Goal: Answer question/provide support

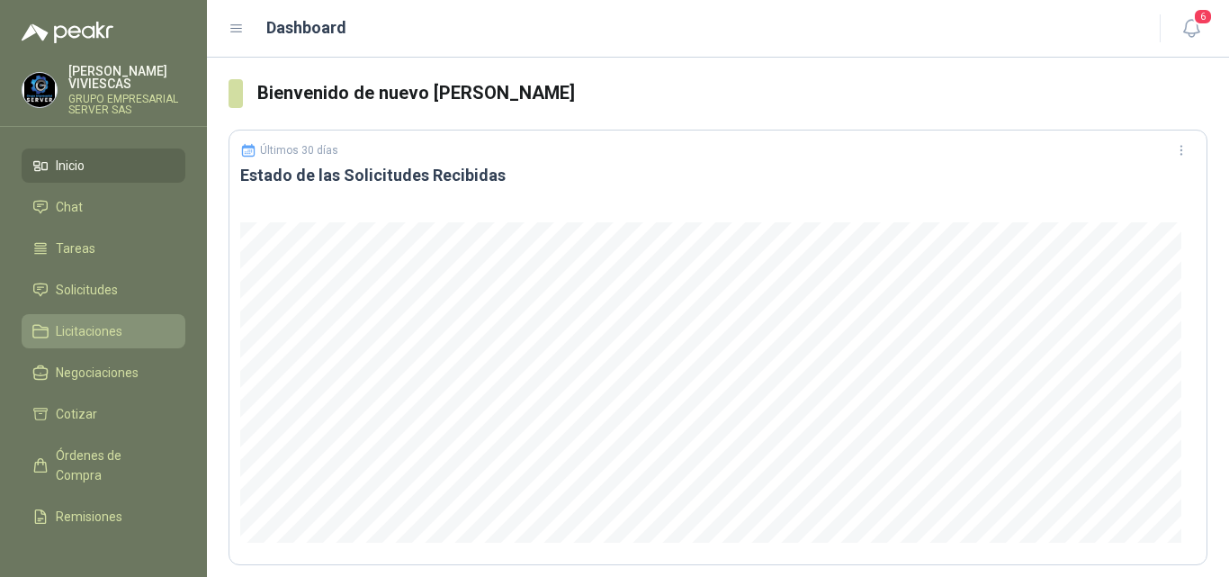
click at [94, 326] on span "Licitaciones" at bounding box center [89, 331] width 67 height 20
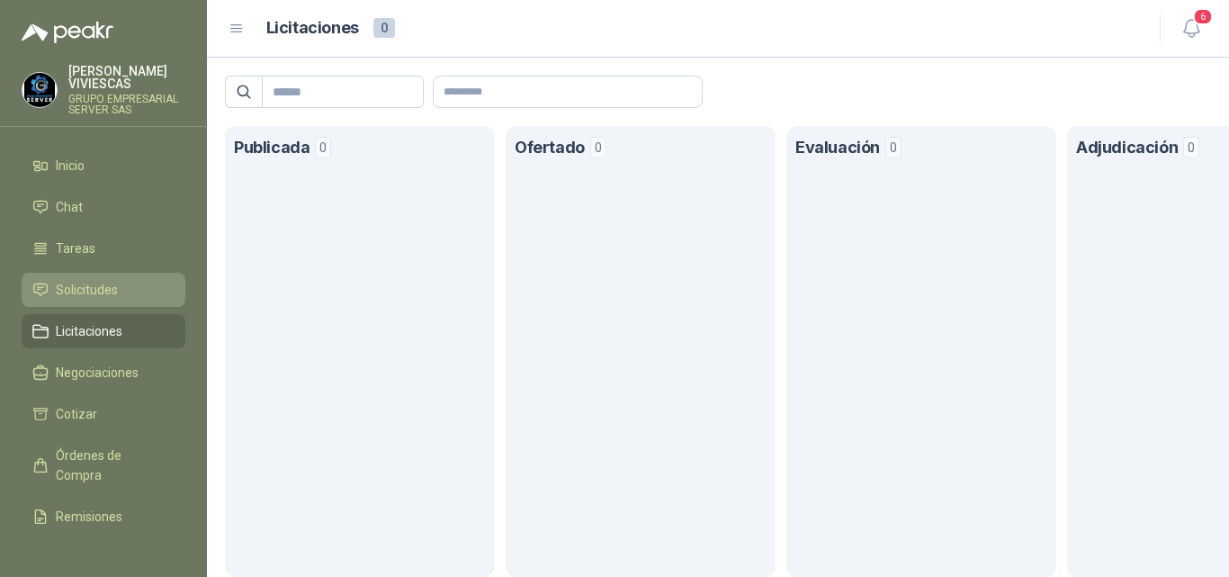
click at [96, 283] on span "Solicitudes" at bounding box center [87, 290] width 62 height 20
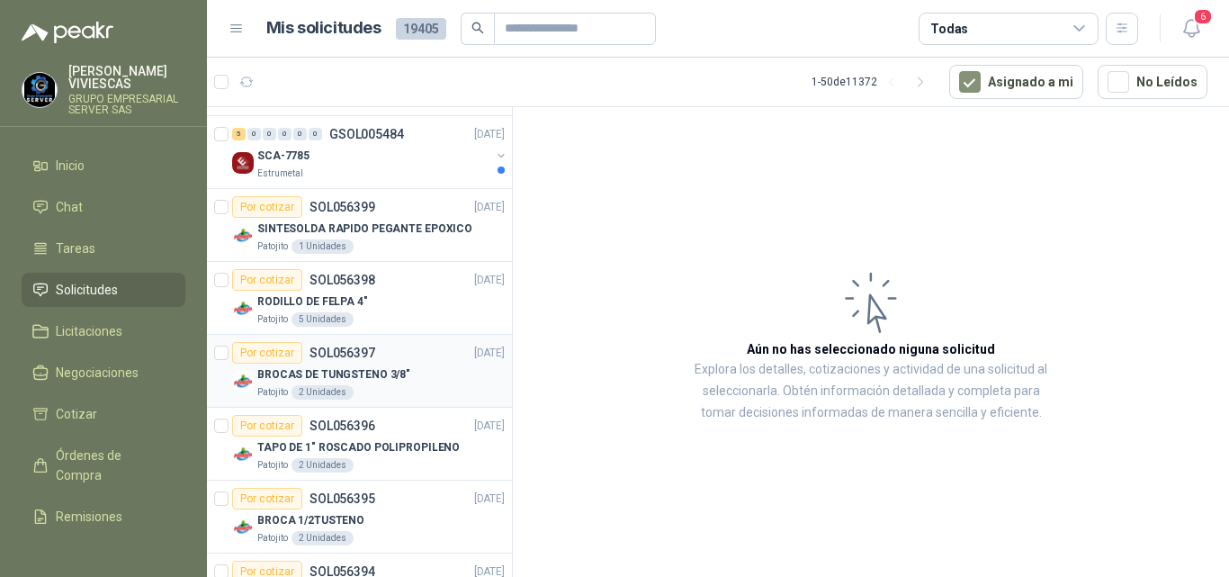
scroll to position [180, 0]
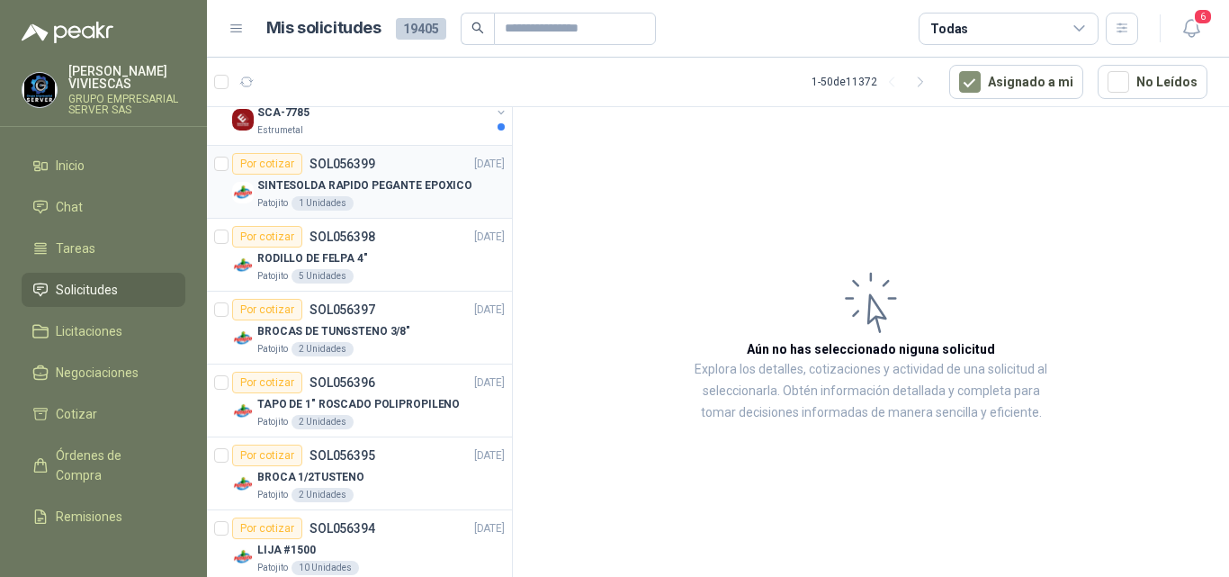
click at [423, 188] on p "SINTESOLDA RAPIDO PEGANTE EPOXICO" at bounding box center [364, 185] width 215 height 17
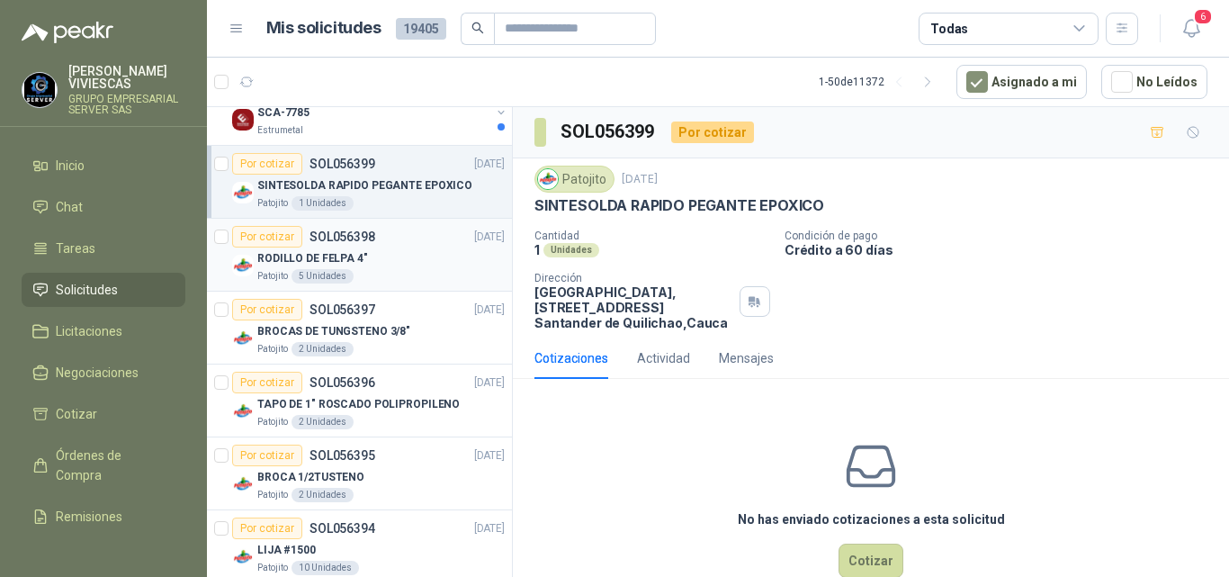
click at [325, 260] on p "RODILLO DE FELPA 4"" at bounding box center [312, 258] width 111 height 17
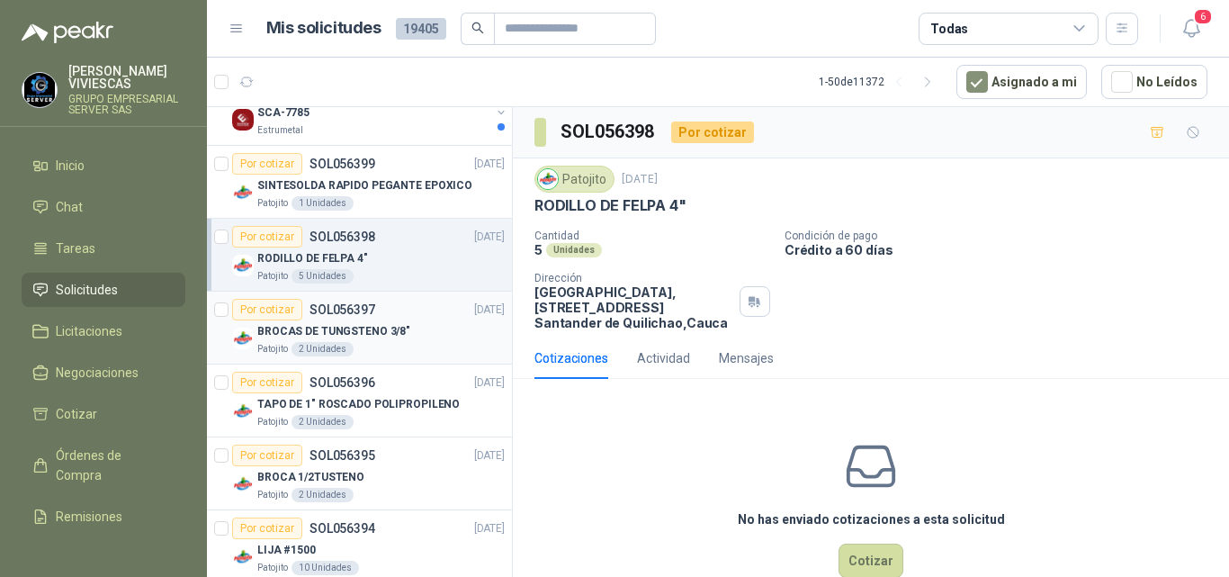
click at [344, 337] on p "BROCAS DE TUNGSTENO 3/8"" at bounding box center [333, 331] width 153 height 17
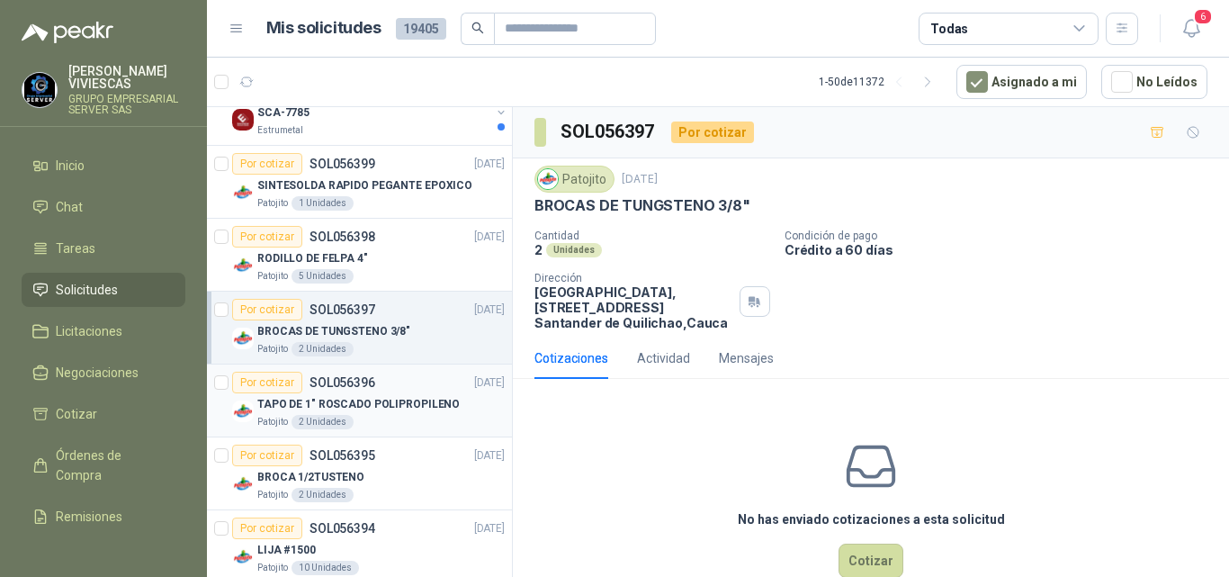
click at [340, 399] on p "TAPO DE 1" ROSCADO POLIPROPILENO" at bounding box center [358, 404] width 202 height 17
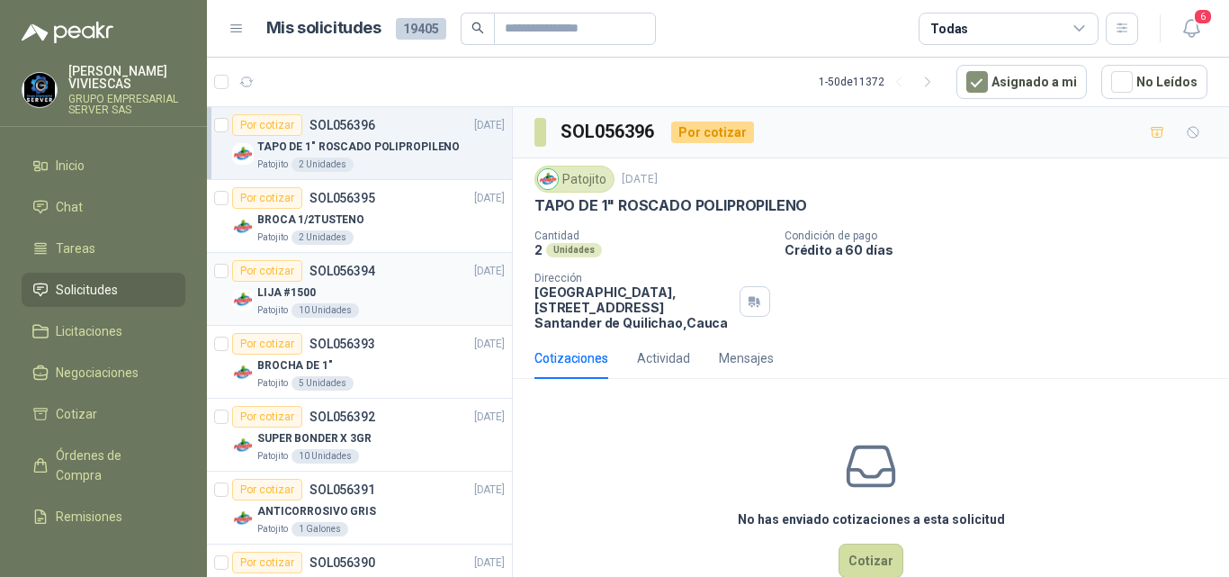
scroll to position [450, 0]
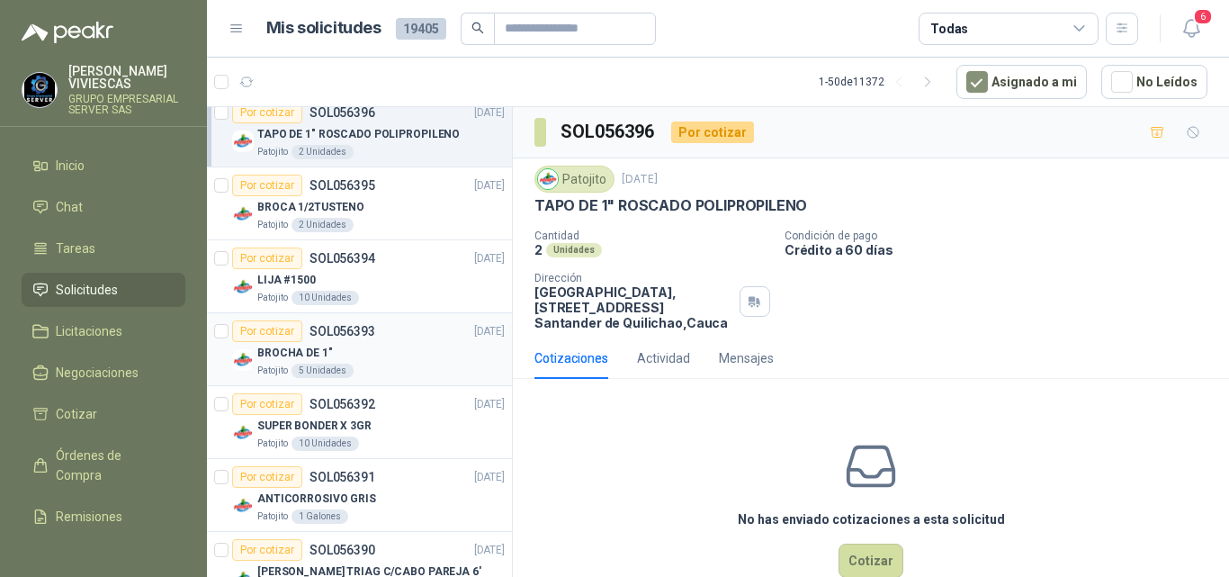
click at [314, 351] on p "BROCHA DE 1"" at bounding box center [295, 353] width 76 height 17
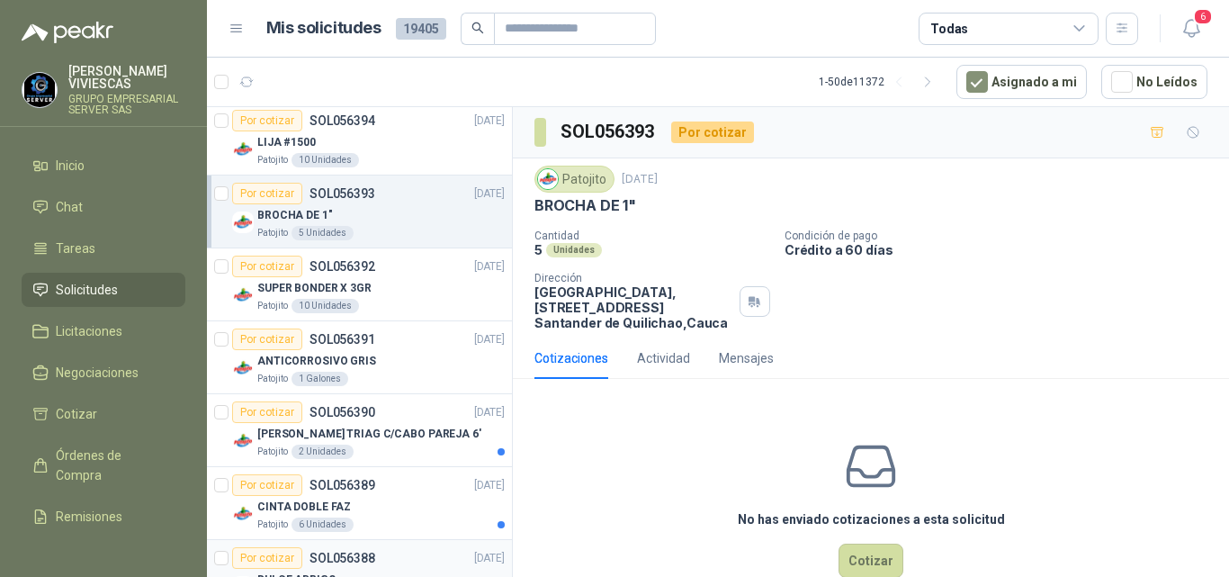
scroll to position [630, 0]
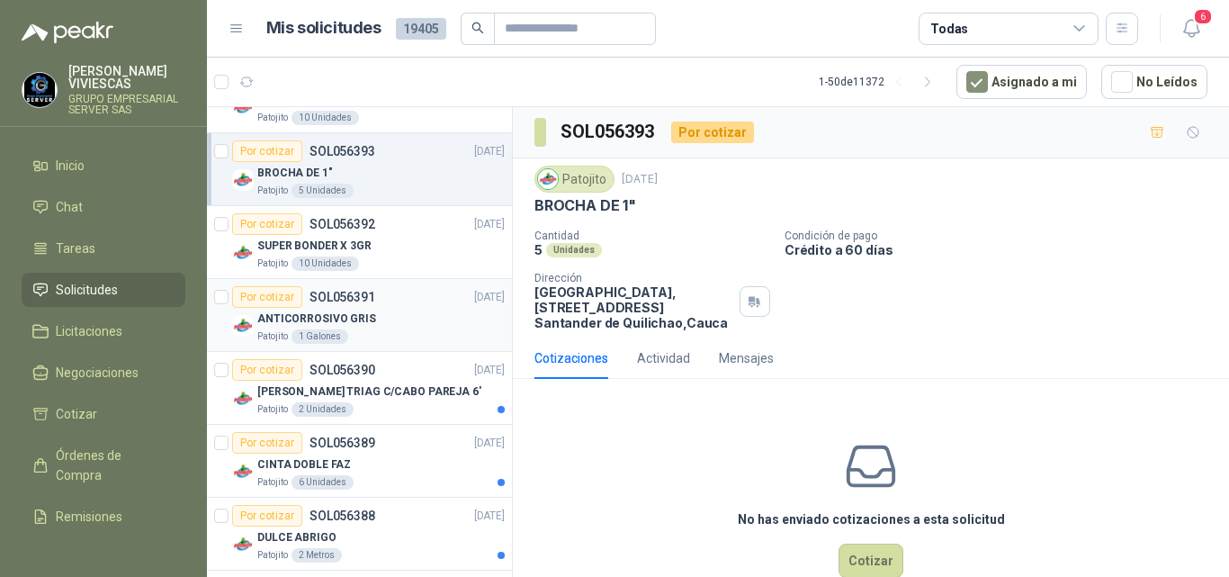
click at [329, 321] on p "ANTICORROSIVO GRIS" at bounding box center [316, 318] width 119 height 17
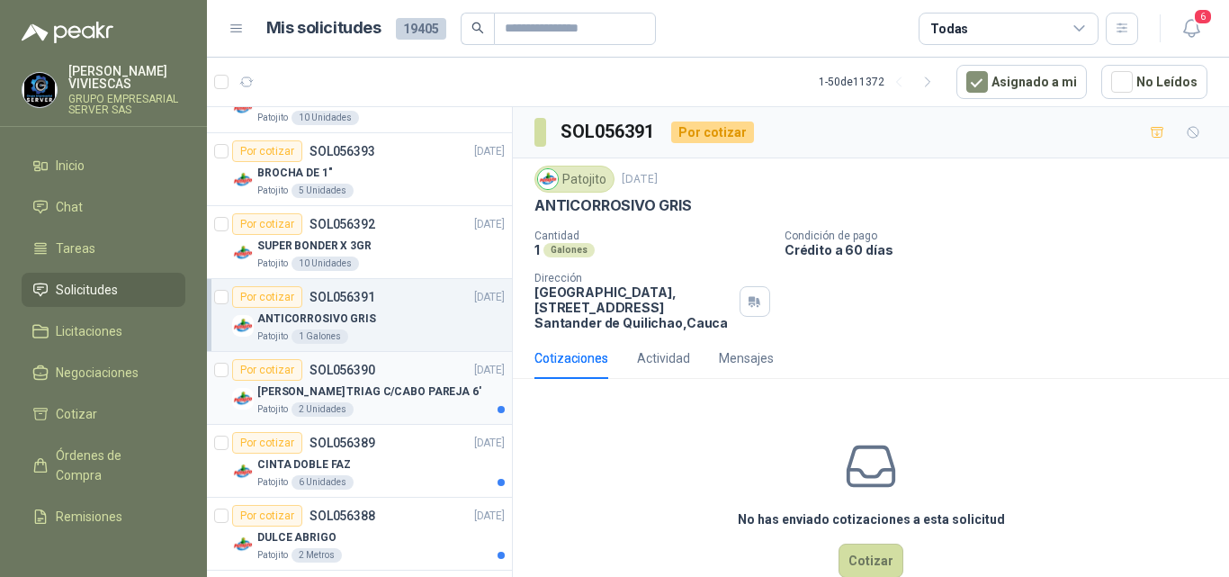
click at [329, 392] on p "LIMA NICHOLSON TRIAG C/CABO PAREJA 6'" at bounding box center [369, 391] width 224 height 17
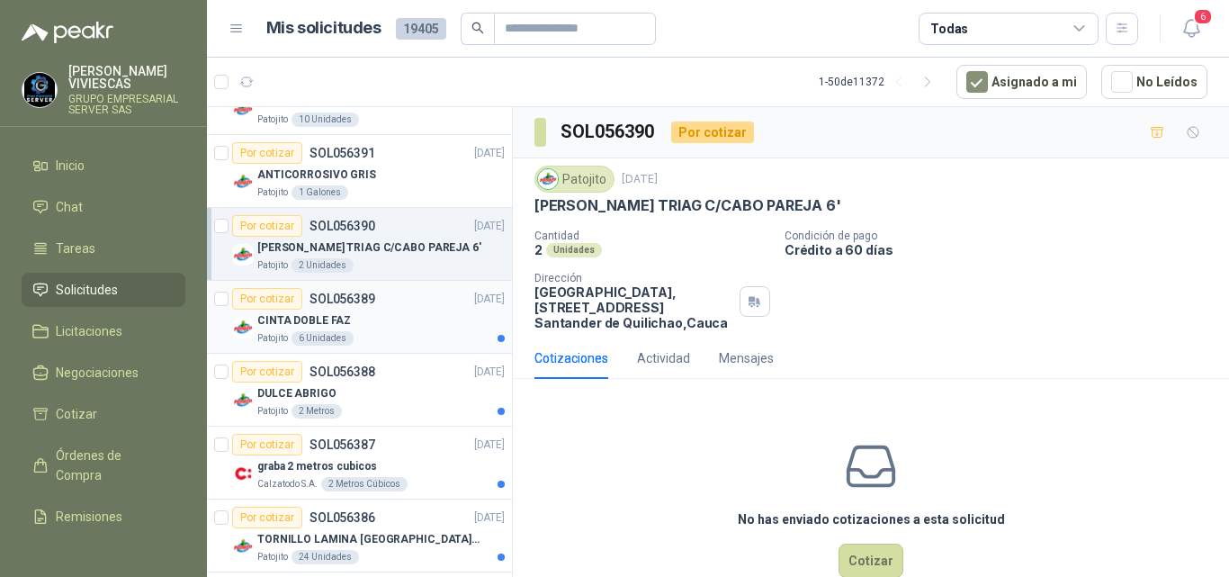
scroll to position [810, 0]
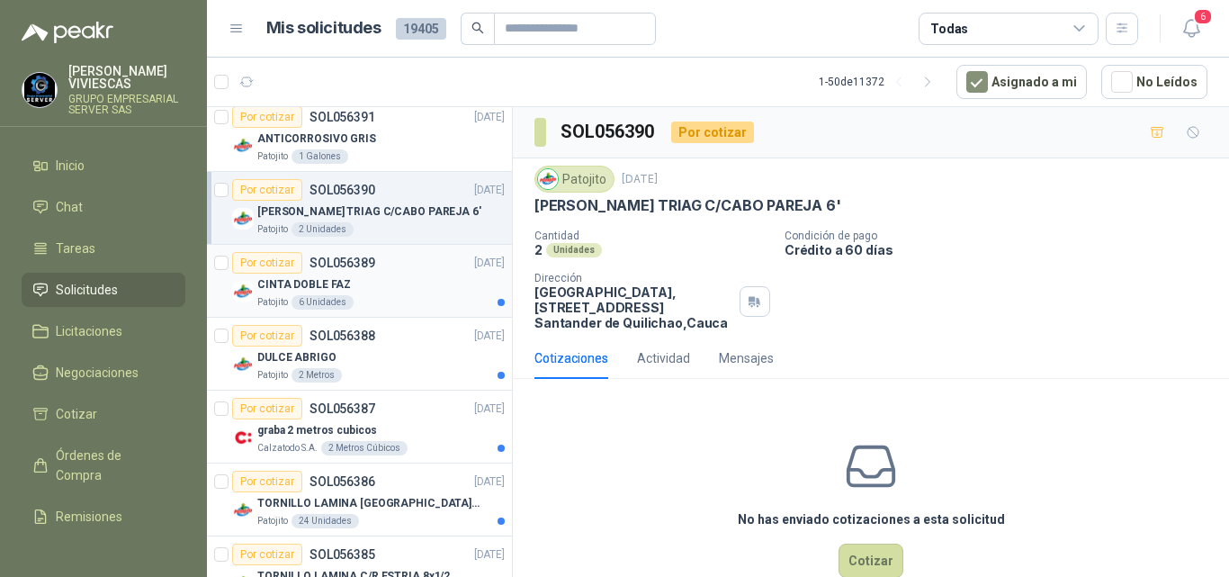
click at [318, 282] on p "CINTA DOBLE FAZ" at bounding box center [304, 284] width 94 height 17
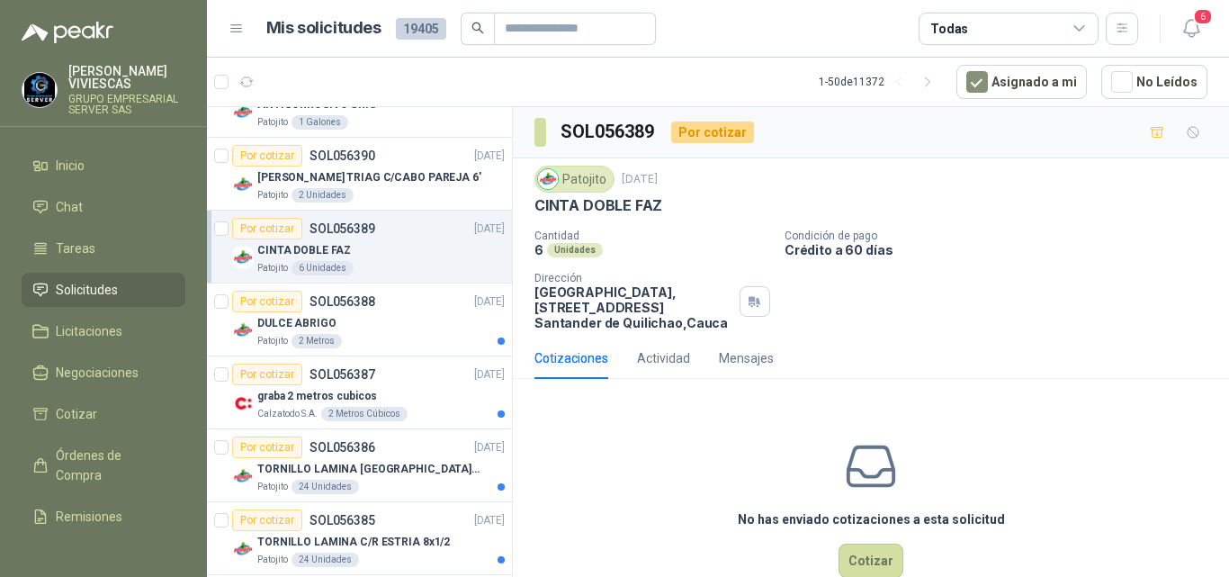
scroll to position [900, 0]
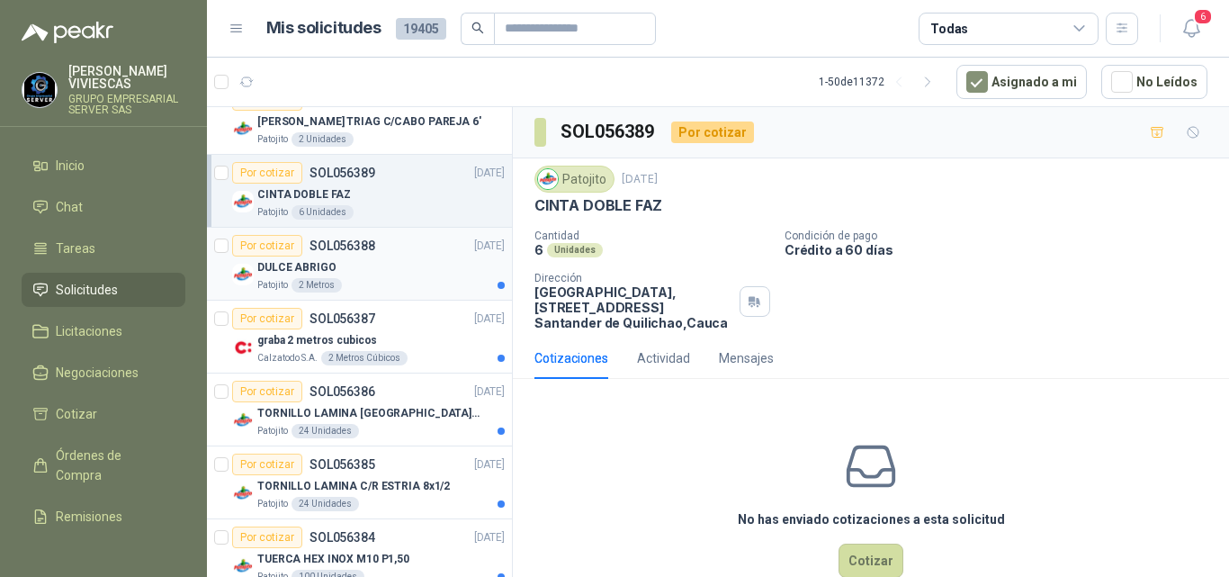
click at [276, 265] on p "DULCE ABRIGO" at bounding box center [296, 267] width 79 height 17
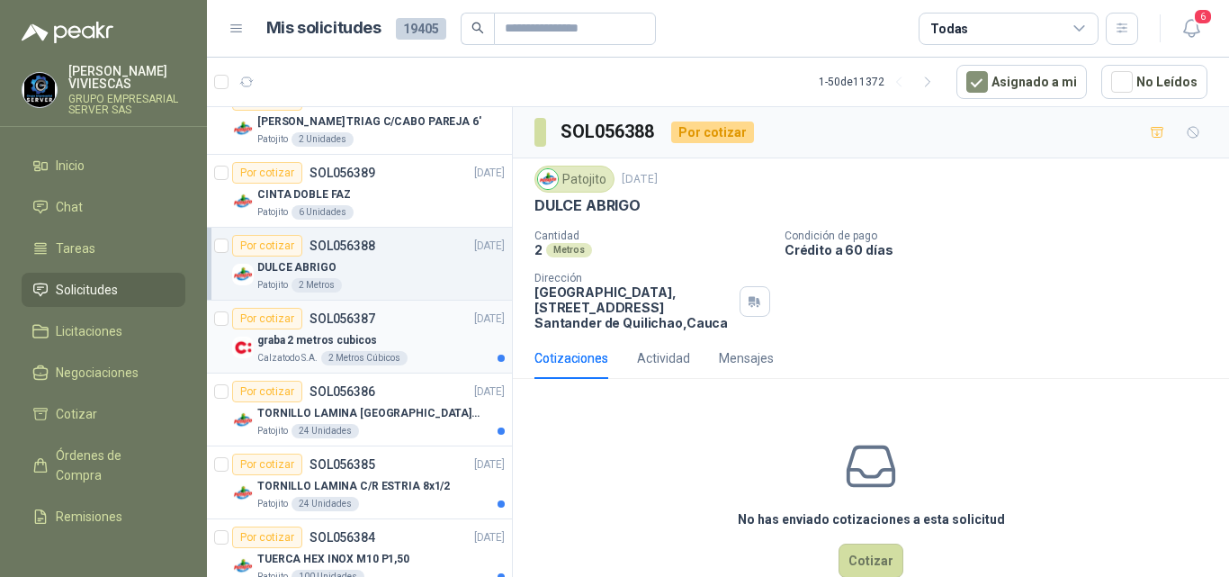
click at [316, 337] on p "graba 2 metros cubicos" at bounding box center [317, 340] width 120 height 17
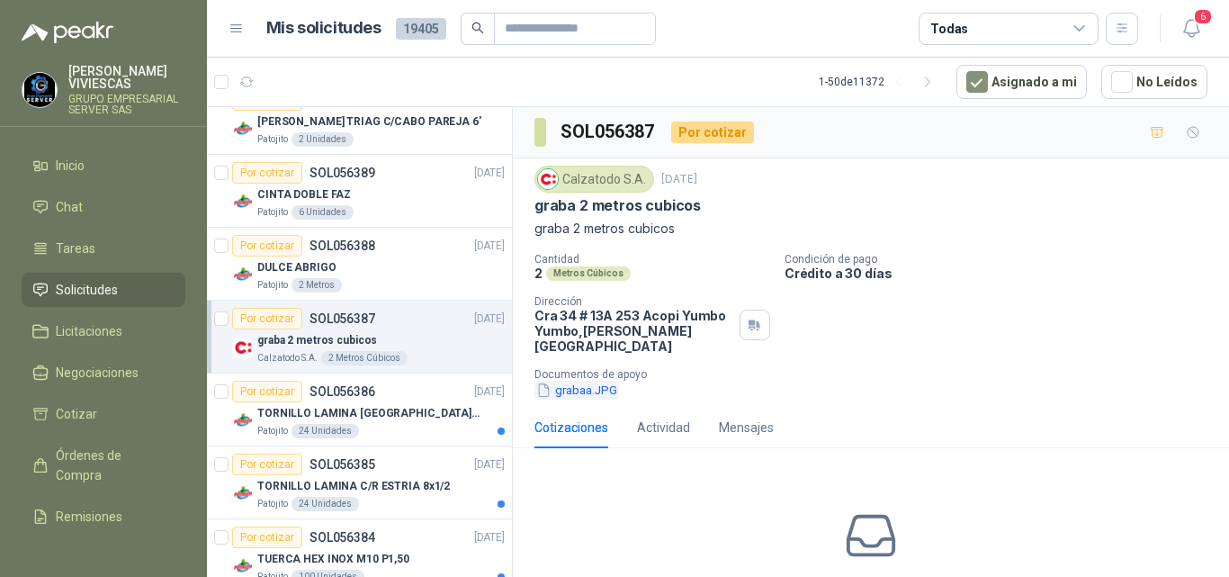
click at [586, 381] on button "grabaa.JPG" at bounding box center [577, 390] width 85 height 19
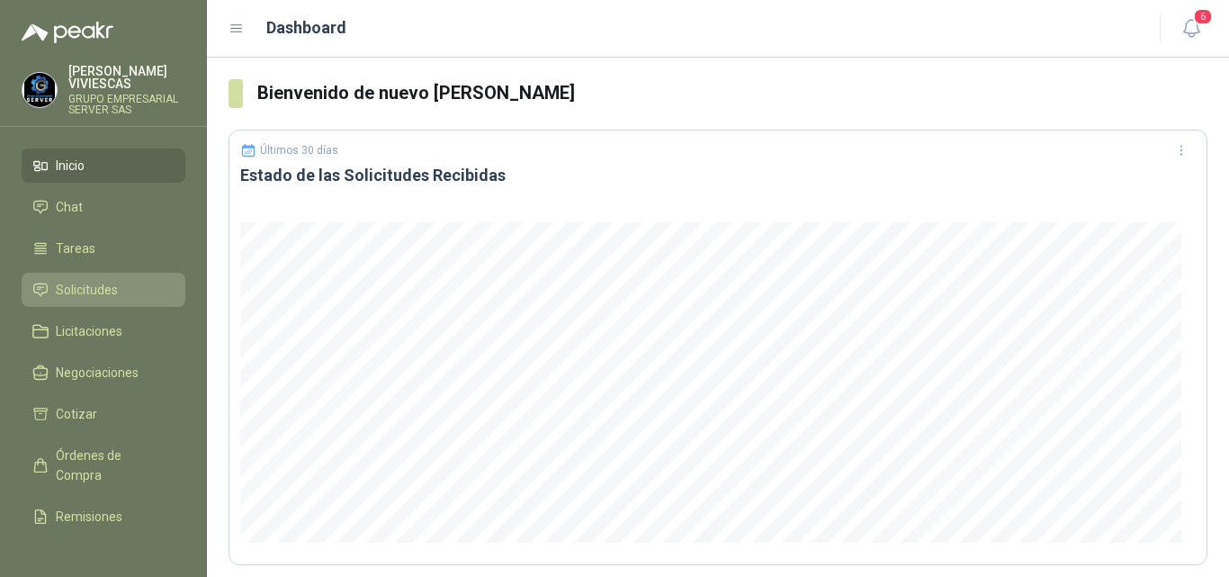
click at [98, 280] on span "Solicitudes" at bounding box center [87, 290] width 62 height 20
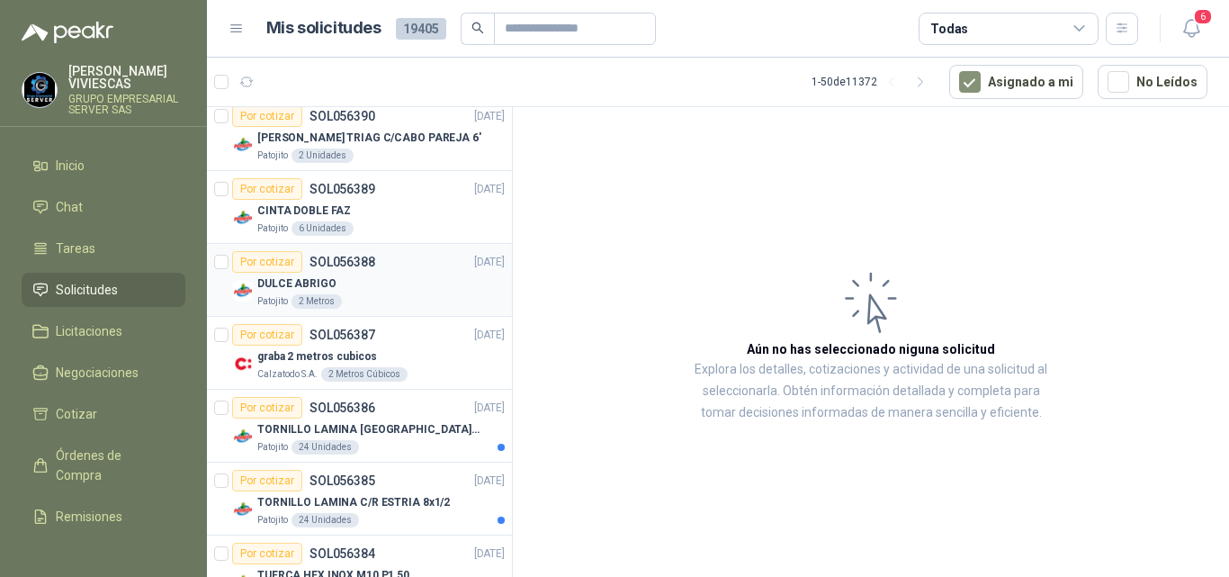
scroll to position [900, 0]
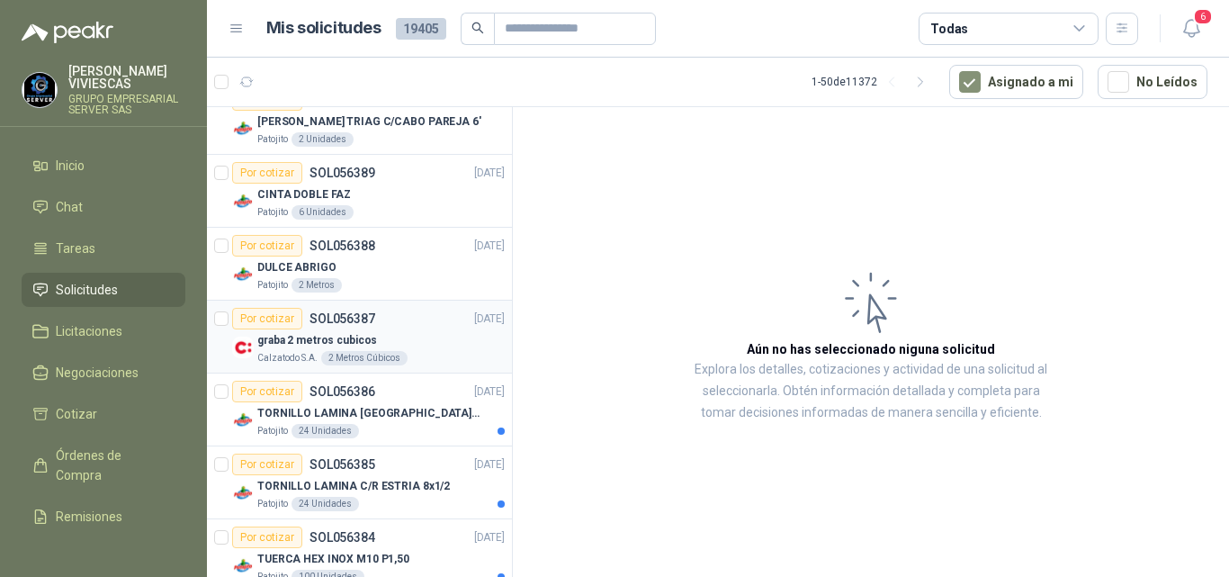
click at [352, 336] on p "graba 2 metros cubicos" at bounding box center [317, 340] width 120 height 17
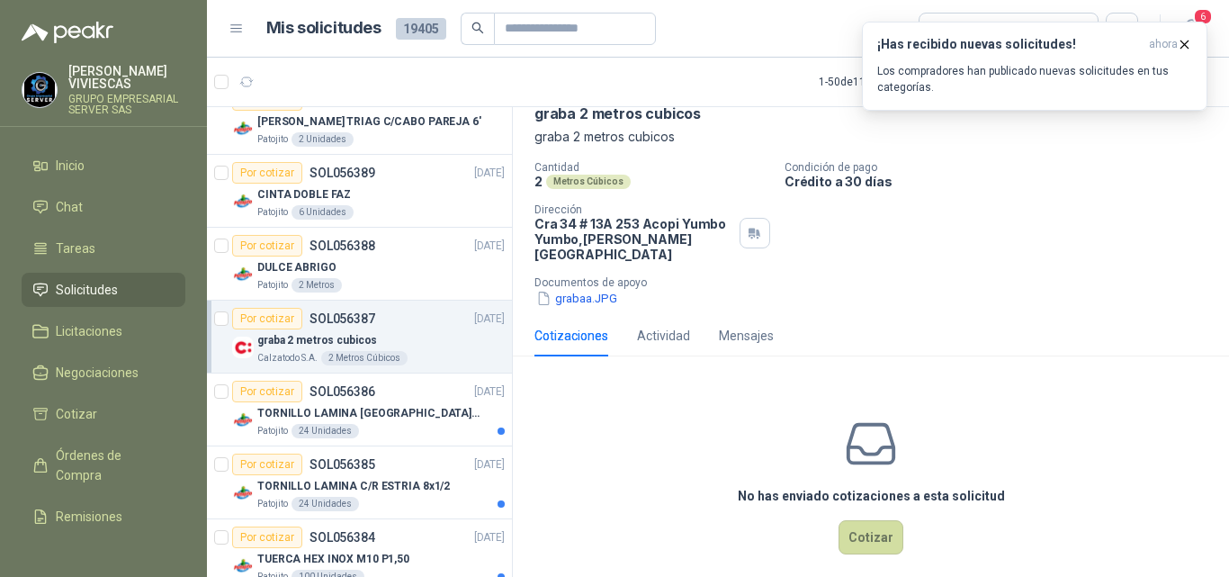
scroll to position [93, 0]
click at [876, 523] on button "Cotizar" at bounding box center [871, 536] width 65 height 34
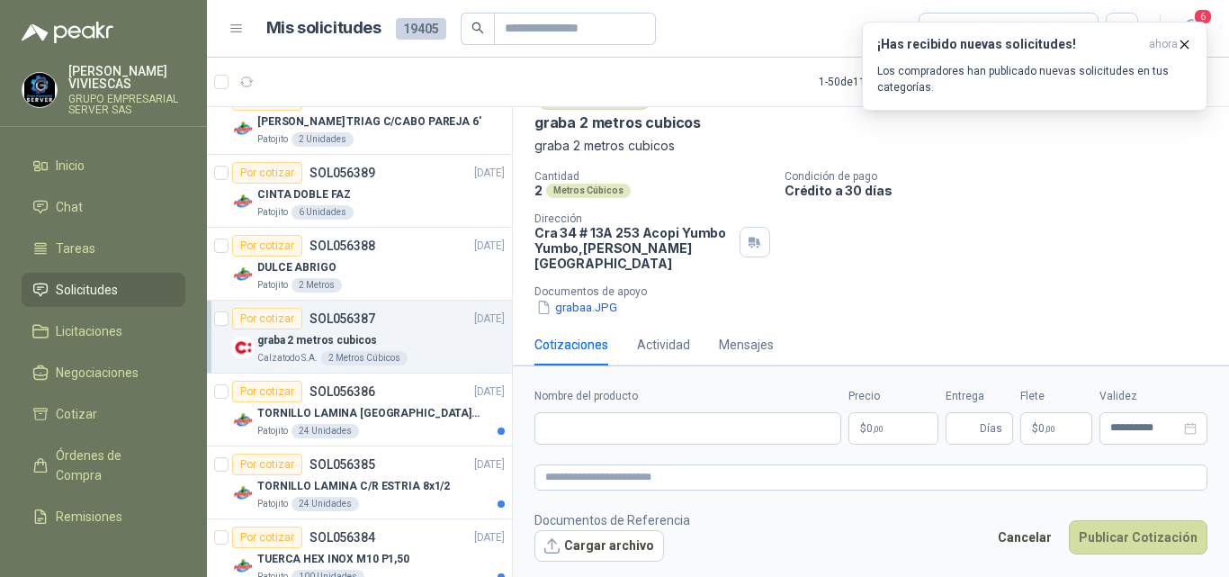
scroll to position [82, 0]
click at [610, 427] on input "Nombre del producto" at bounding box center [688, 428] width 307 height 32
type input "**********"
click at [887, 427] on body "RODRIGO VIVIESCAS GRUPO EMPRESARIAL SERVER SAS Inicio Chat Tareas Solicitudes L…" at bounding box center [614, 288] width 1229 height 577
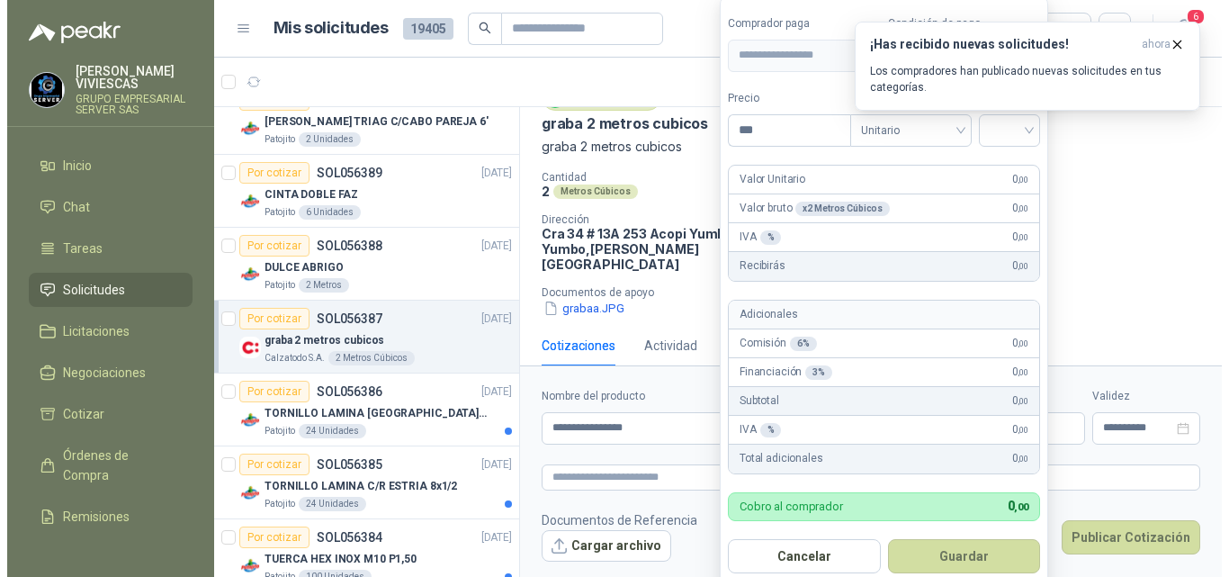
scroll to position [93, 0]
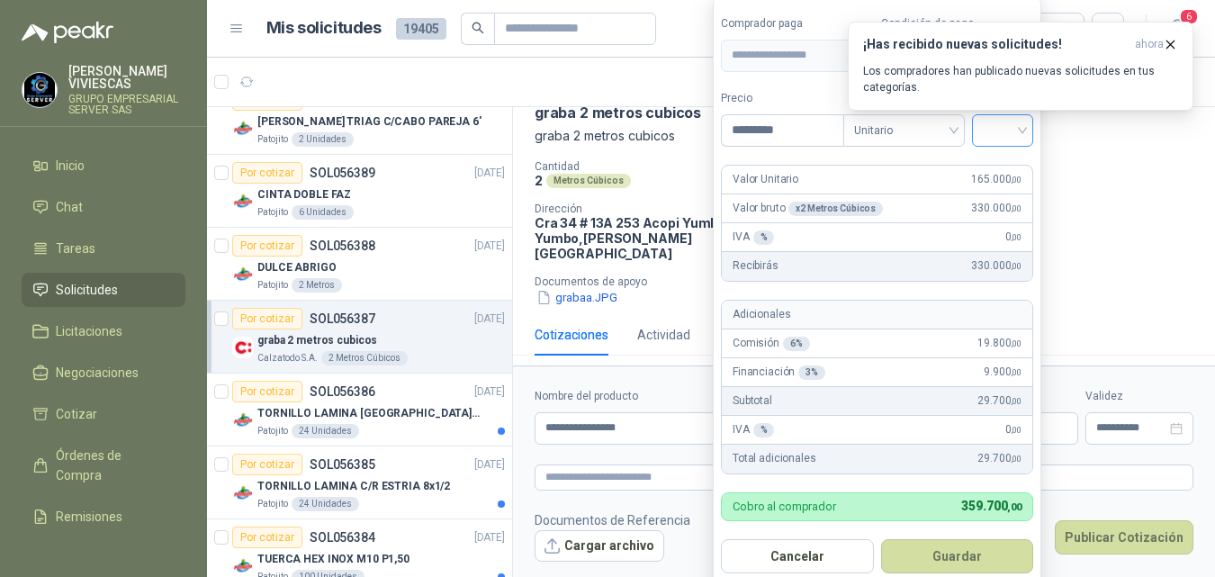
type input "*********"
click at [1009, 129] on input "search" at bounding box center [1003, 128] width 40 height 27
click at [994, 166] on div "19%" at bounding box center [1006, 168] width 33 height 20
click at [970, 553] on button "Guardar" at bounding box center [960, 556] width 155 height 34
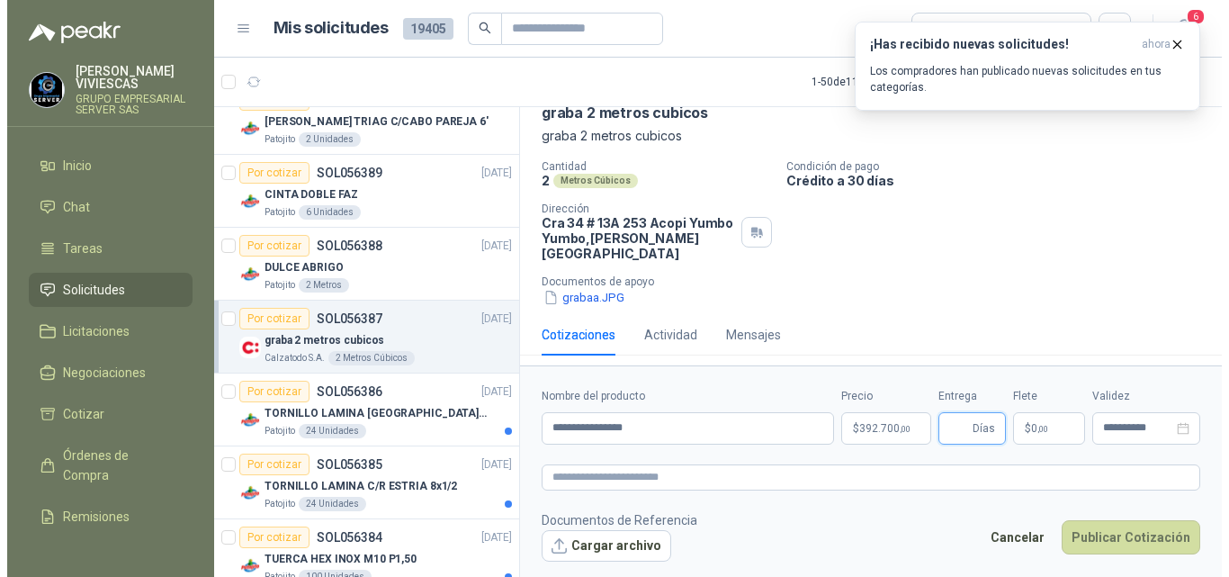
scroll to position [82, 0]
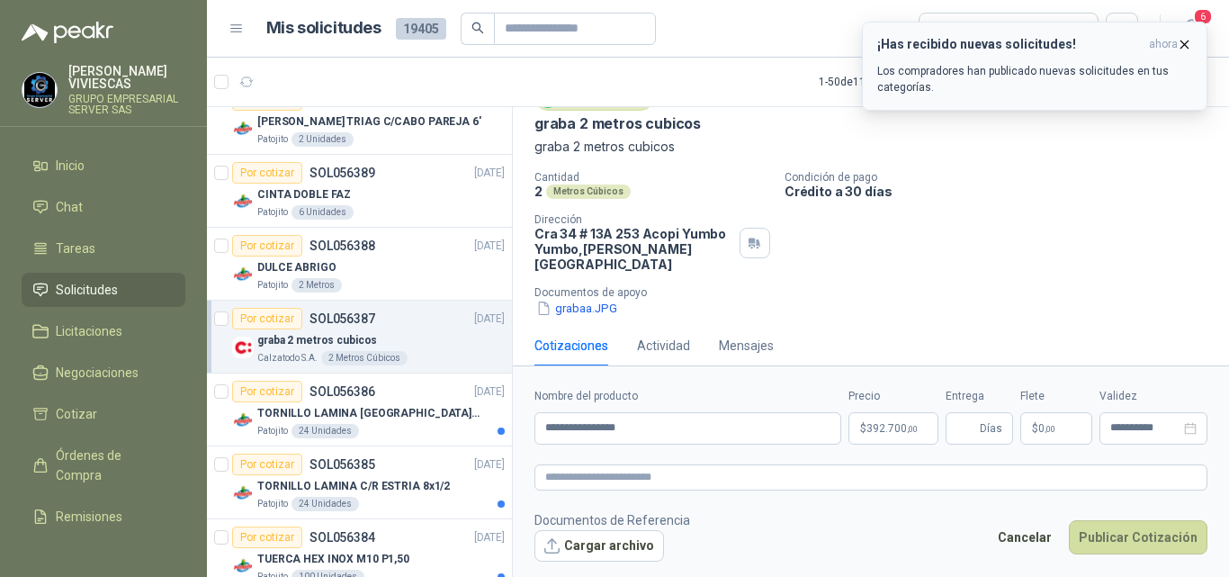
click at [1183, 38] on icon "button" at bounding box center [1184, 44] width 15 height 15
click at [973, 425] on input "Entrega" at bounding box center [967, 428] width 20 height 31
type input "*"
click at [1041, 428] on span "0 ,00" at bounding box center [1047, 428] width 17 height 11
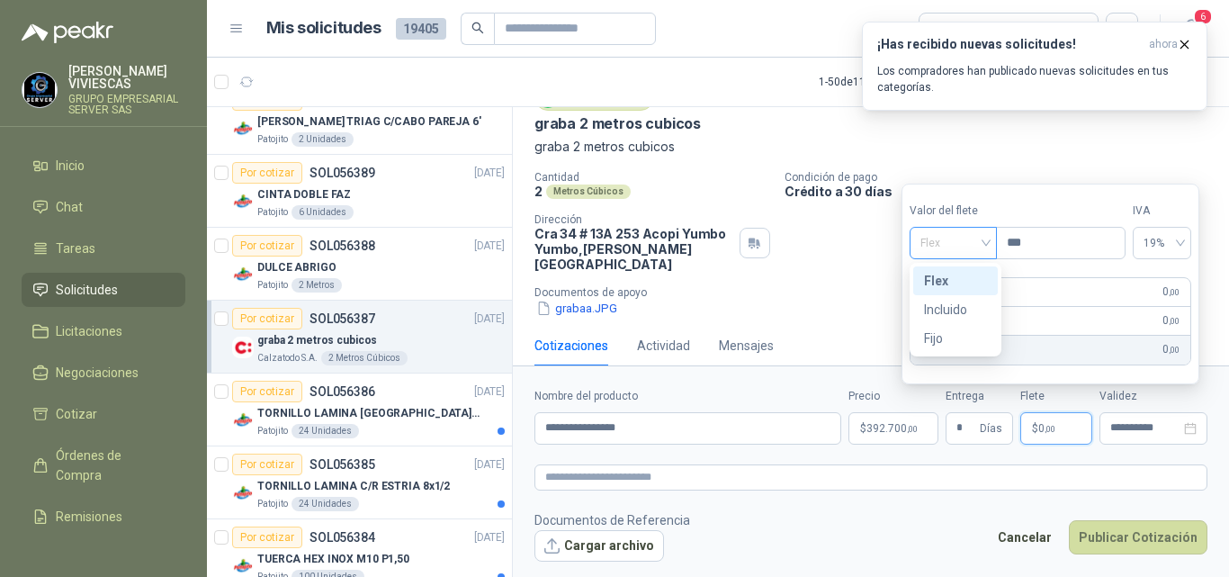
click at [951, 242] on span "Flex" at bounding box center [954, 242] width 66 height 27
click at [938, 310] on div "Incluido" at bounding box center [955, 310] width 63 height 20
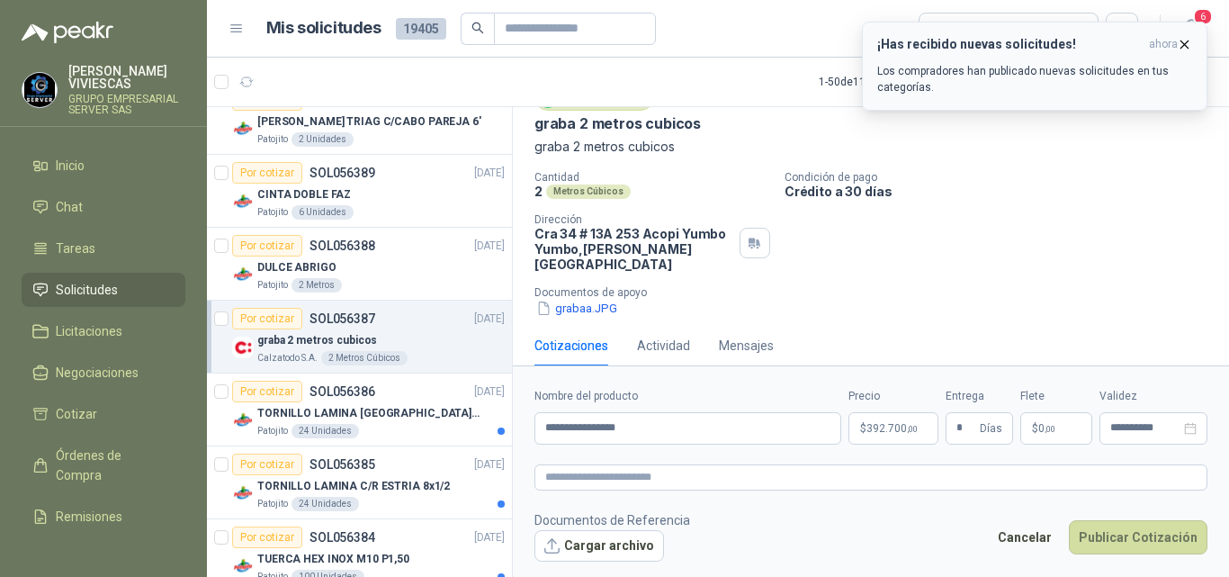
click at [1185, 40] on icon "button" at bounding box center [1184, 44] width 15 height 15
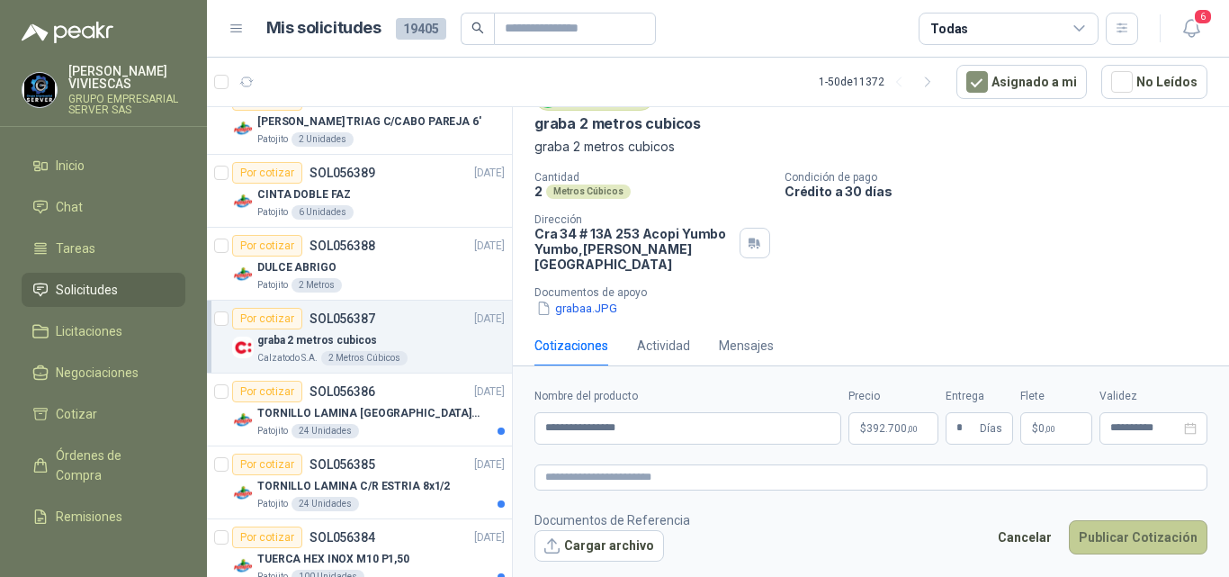
click at [1153, 535] on button "Publicar Cotización" at bounding box center [1138, 537] width 139 height 34
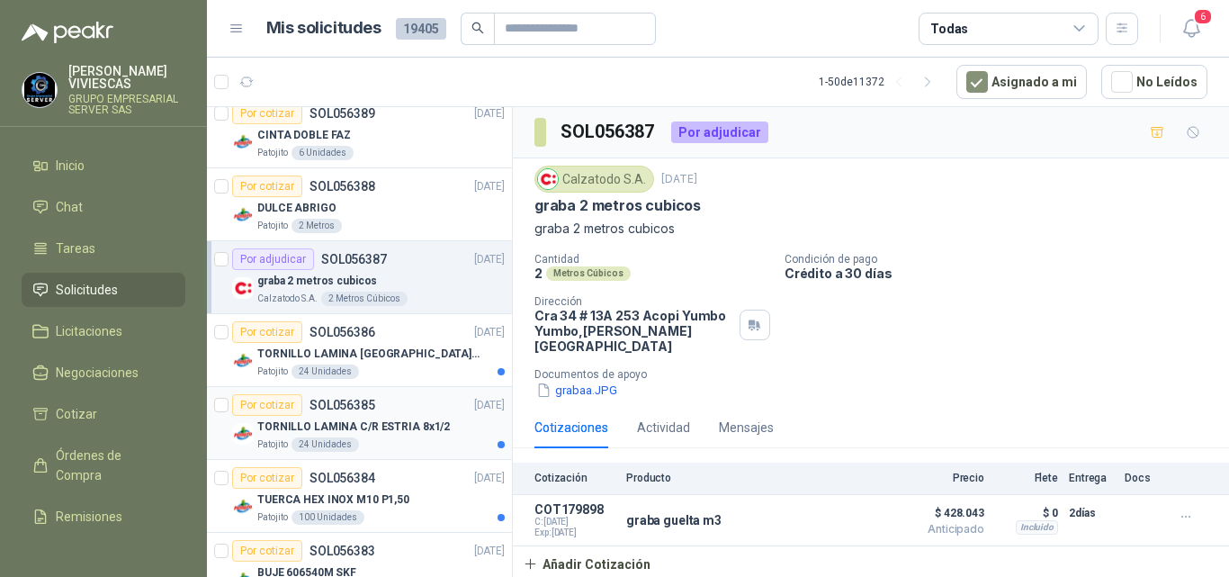
scroll to position [990, 0]
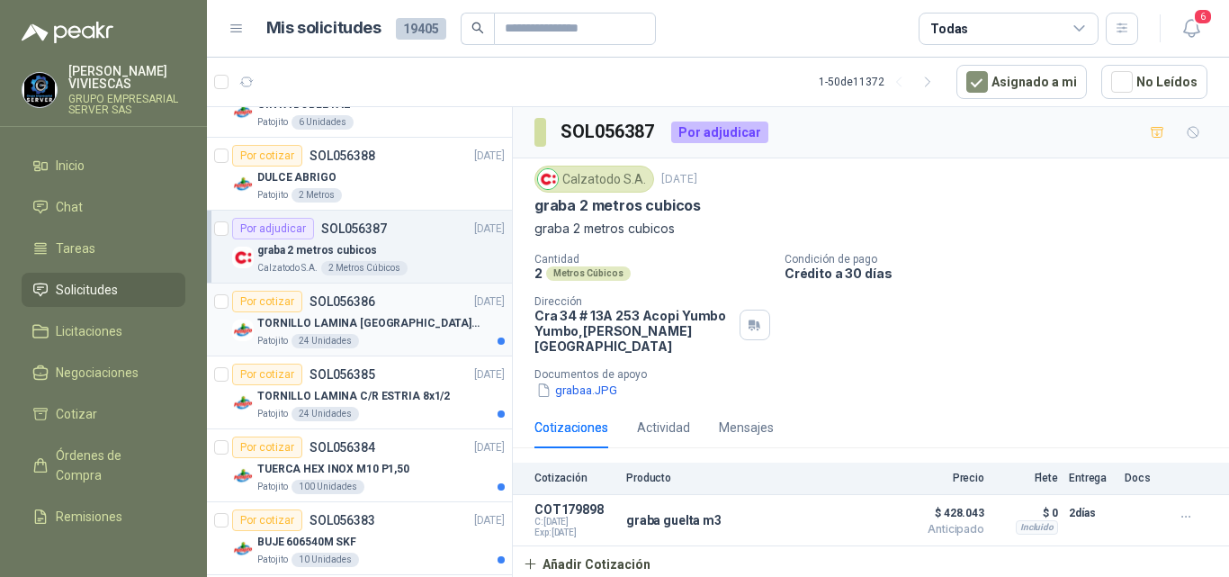
click at [425, 318] on p "TORNILLO LAMINA PUNTA BROCA 8x3/4" at bounding box center [369, 323] width 224 height 17
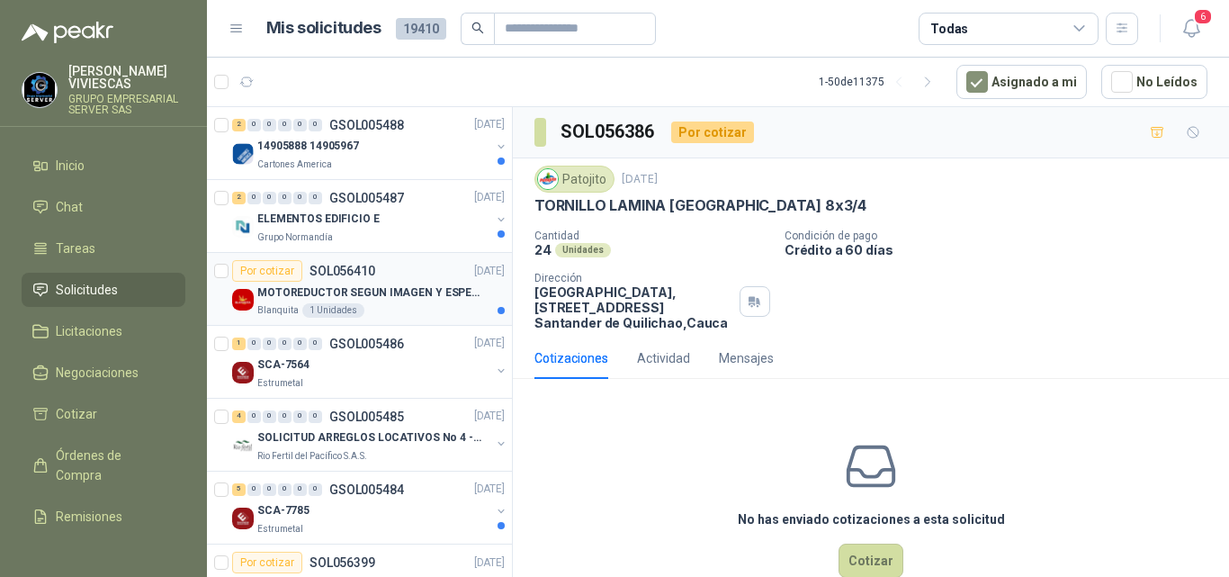
click at [367, 290] on p "MOTOREDUCTOR SEGUN IMAGEN Y ESPECIFICACIONES ADJUNTAS" at bounding box center [369, 292] width 224 height 17
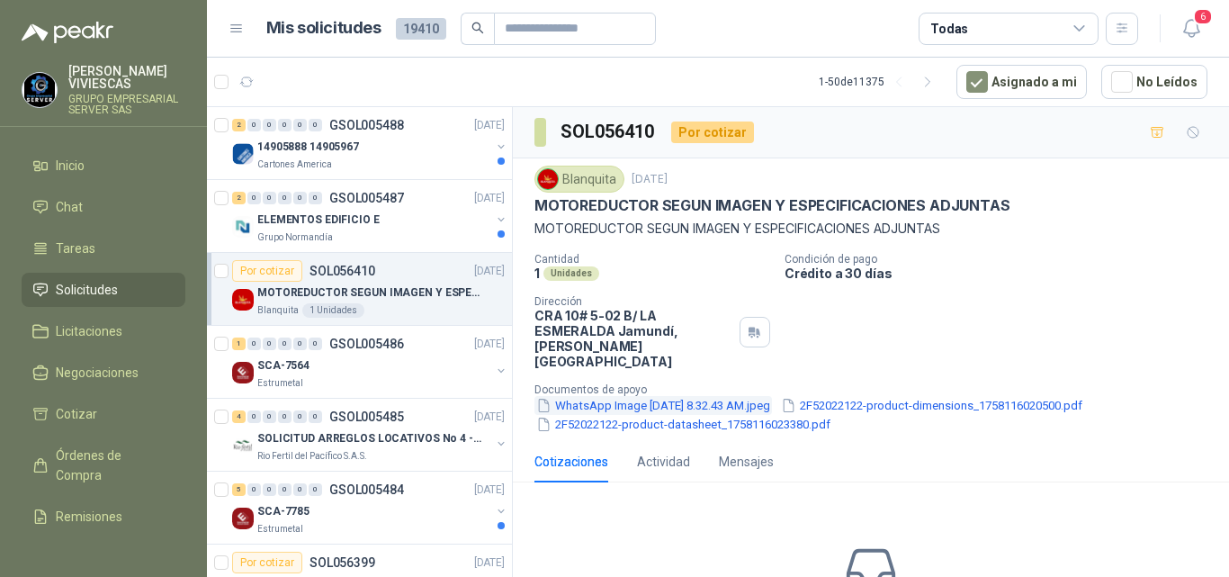
click at [639, 396] on button "WhatsApp Image 2025-09-17 at 8.32.43 AM.jpeg" at bounding box center [654, 405] width 238 height 19
